Goal: Find specific page/section: Find specific page/section

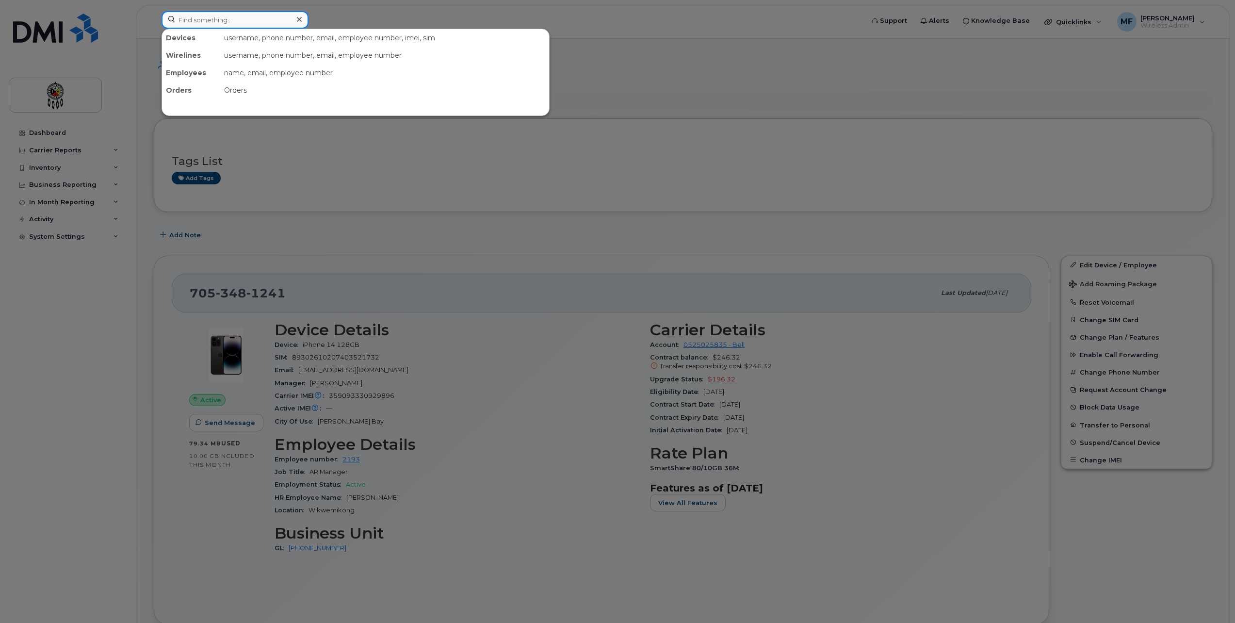
click at [214, 22] on input at bounding box center [235, 19] width 147 height 17
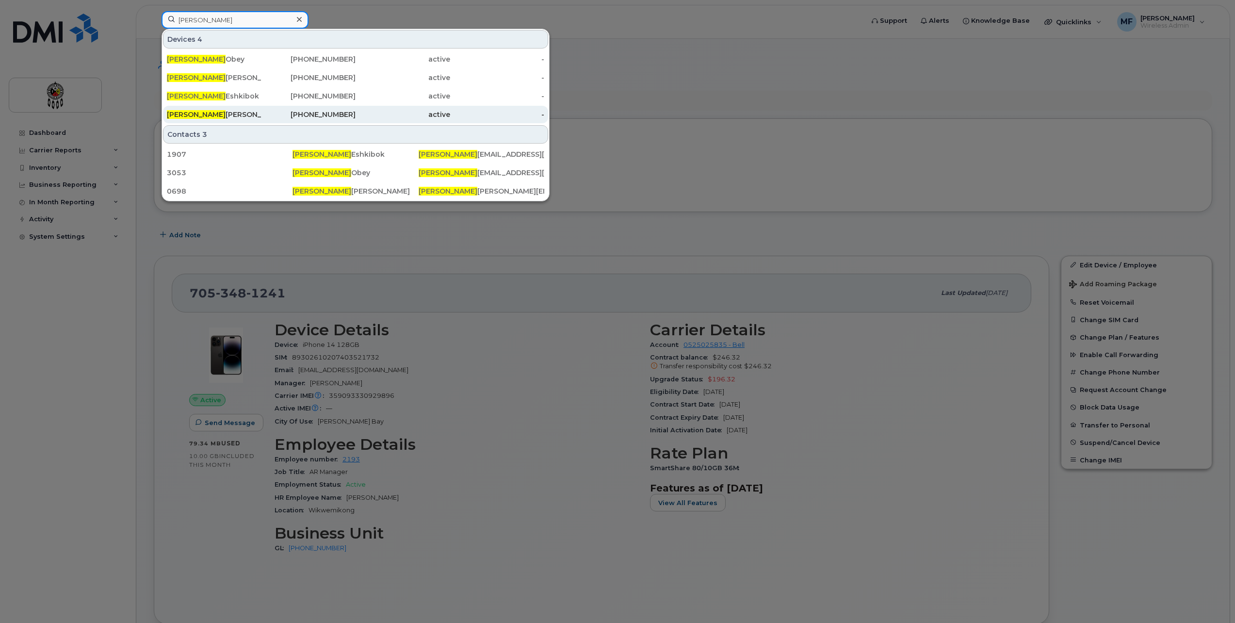
type input "[PERSON_NAME]"
click at [214, 113] on div "[PERSON_NAME]" at bounding box center [214, 115] width 95 height 10
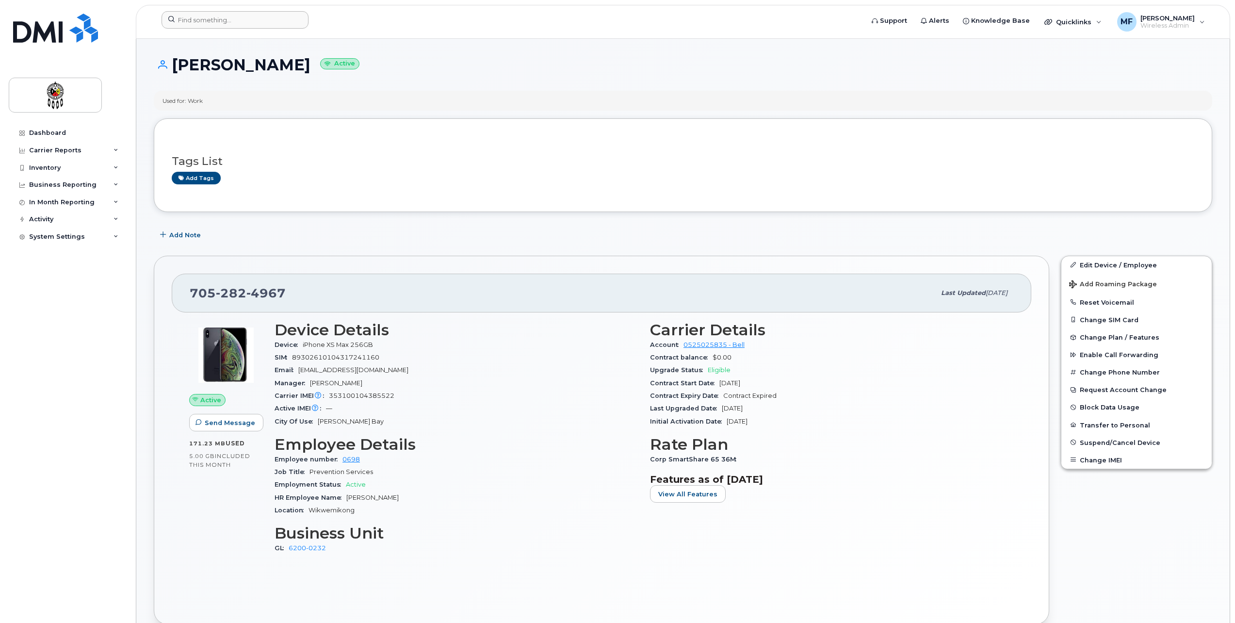
drag, startPoint x: 196, startPoint y: 8, endPoint x: 188, endPoint y: 16, distance: 10.6
click at [196, 8] on header "Support Alerts Knowledge Base Quicklinks Suspend / Cancel Device Change SIM Car…" at bounding box center [683, 22] width 1094 height 34
click at [187, 22] on input at bounding box center [235, 19] width 147 height 17
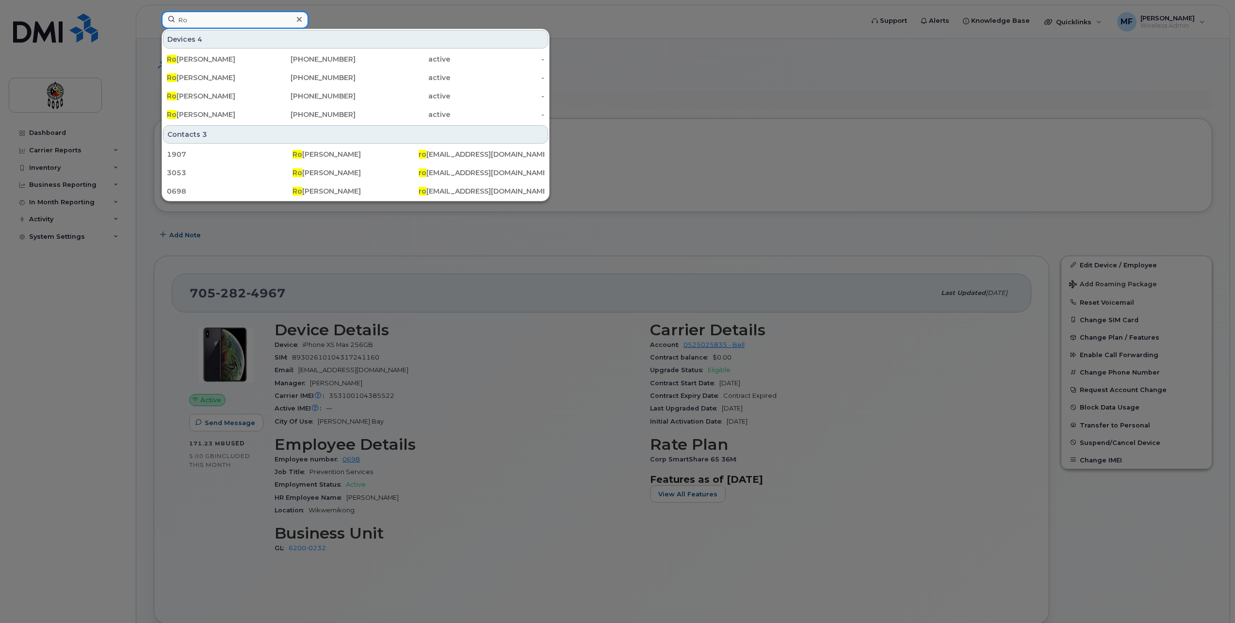
type input "R"
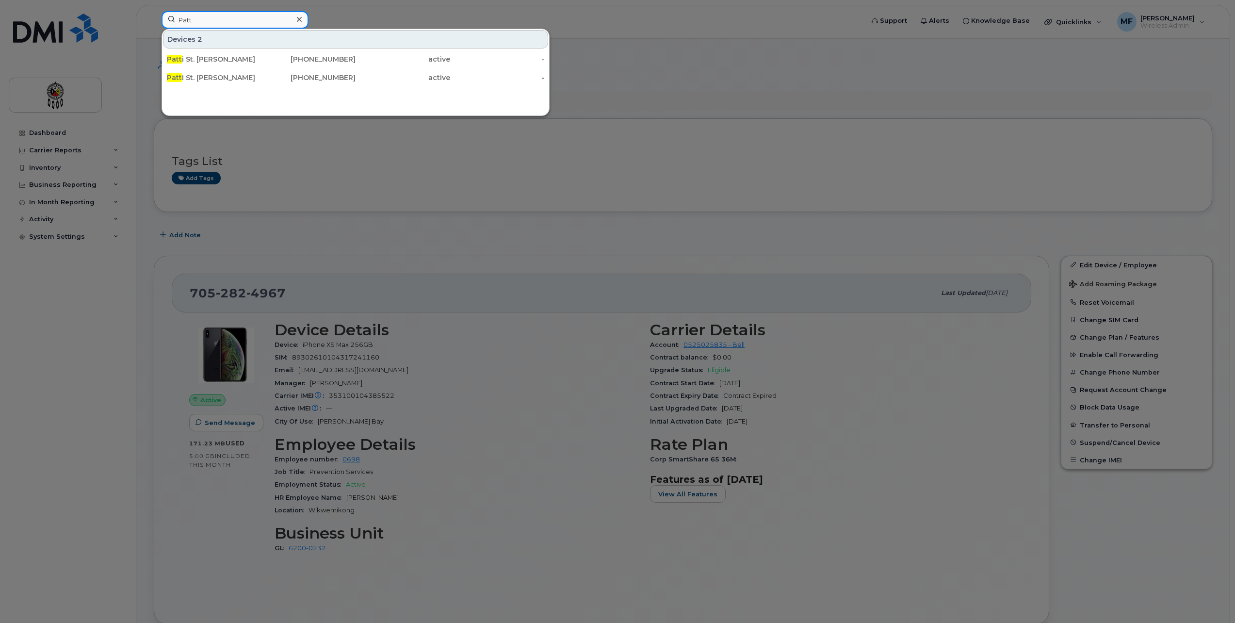
type input "Patt"
